Goal: Information Seeking & Learning: Learn about a topic

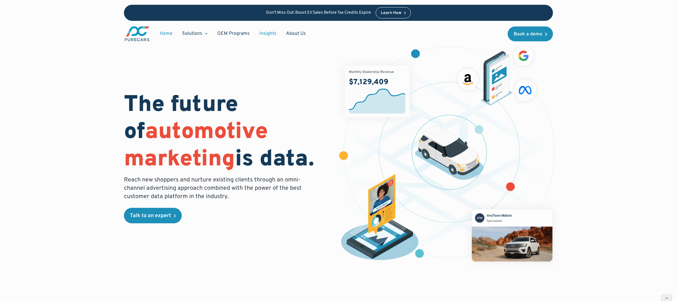
click at [267, 33] on link "Insights" at bounding box center [267, 33] width 27 height 11
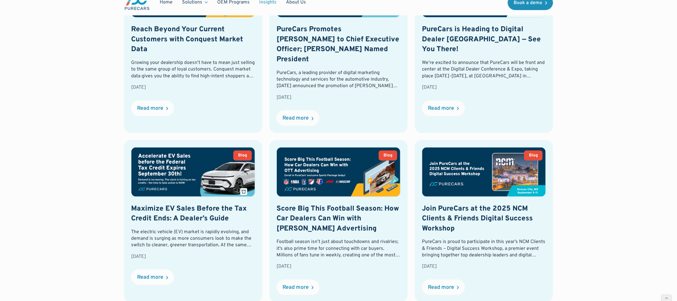
scroll to position [321, 0]
